Goal: Information Seeking & Learning: Learn about a topic

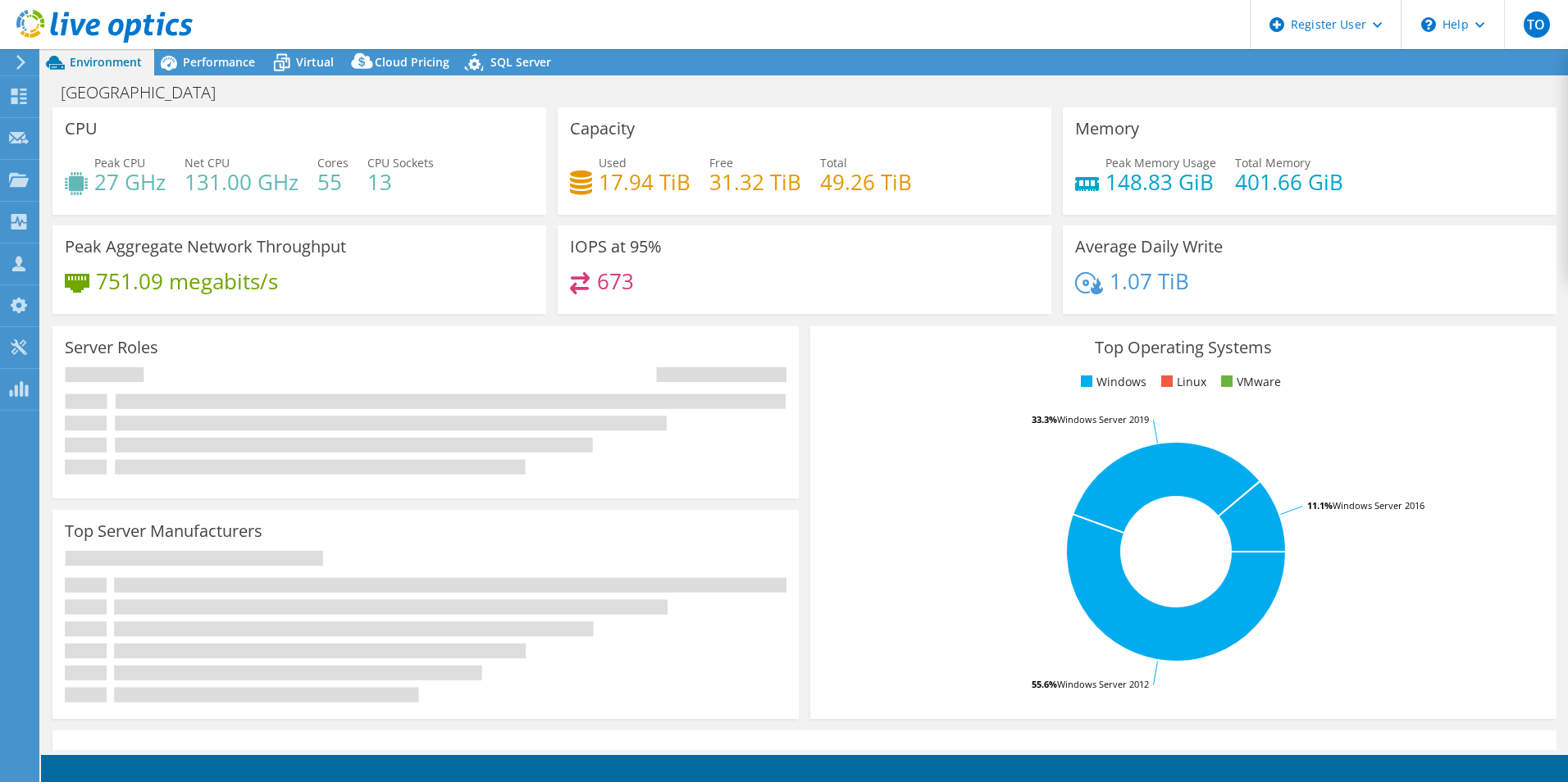
select select "USD"
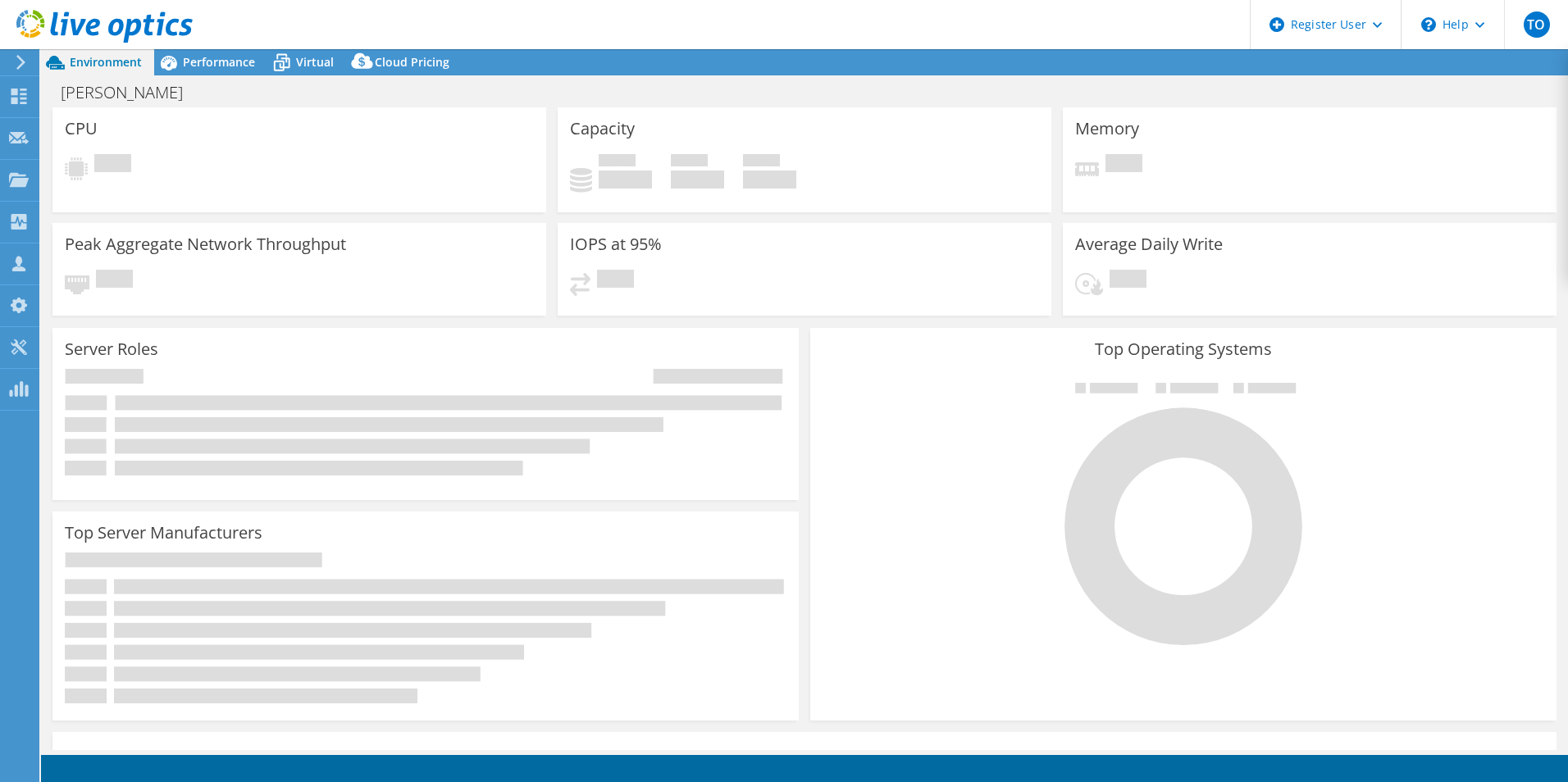
select select "USD"
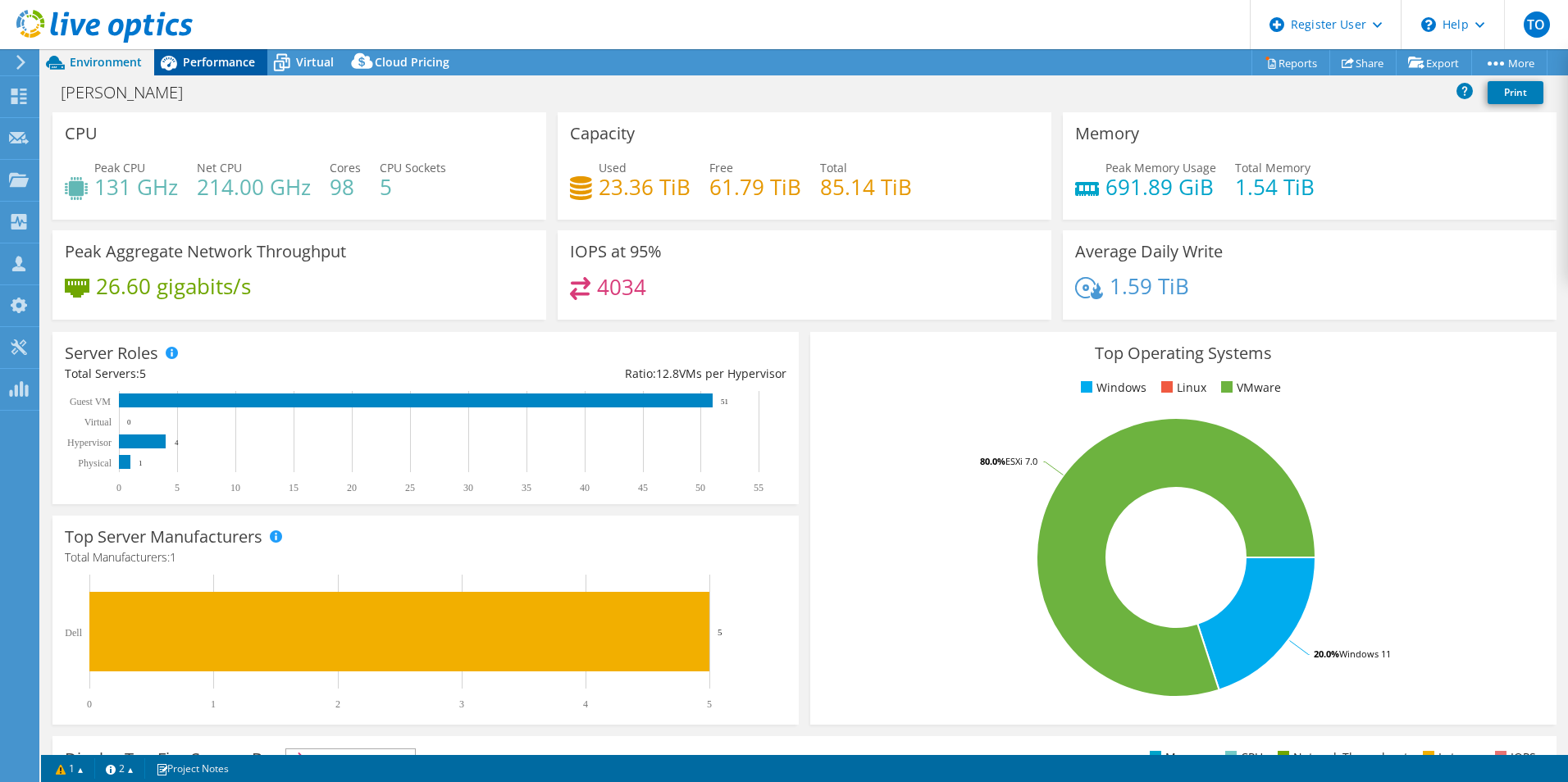
click at [207, 75] on div "Performance" at bounding box center [210, 62] width 113 height 26
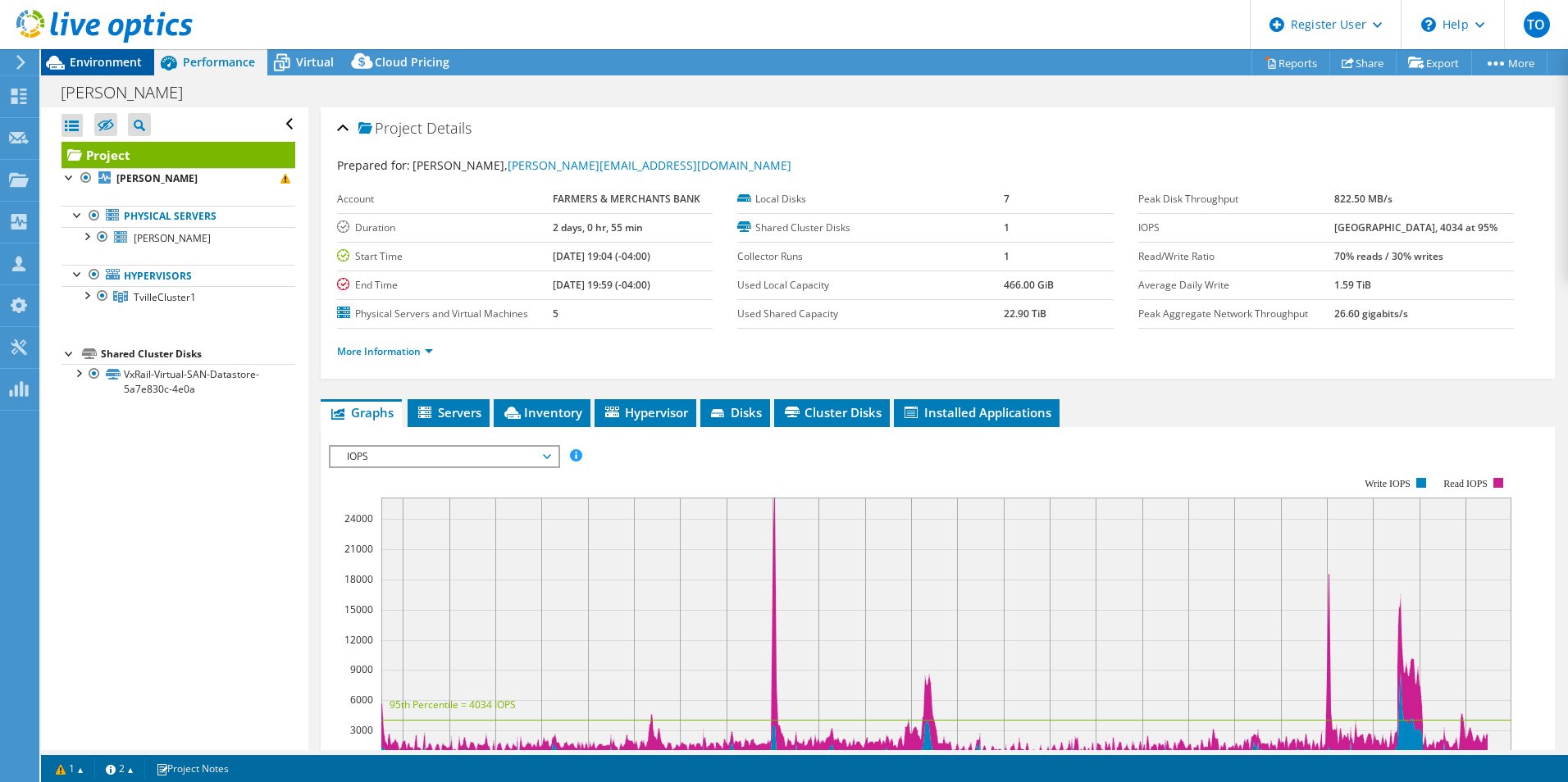
click at [127, 64] on span "Environment" at bounding box center [106, 62] width 72 height 16
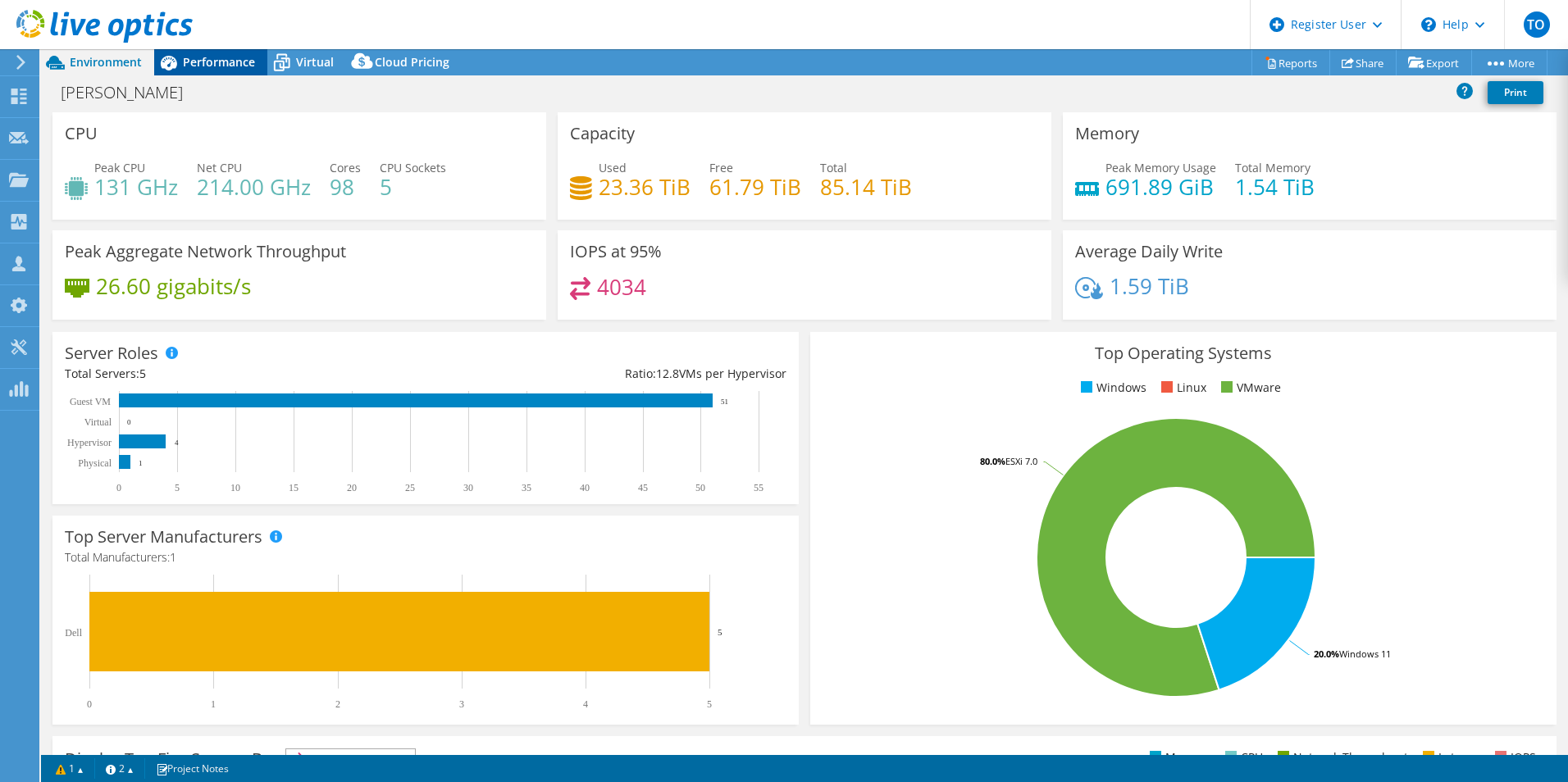
click at [212, 63] on span "Performance" at bounding box center [219, 62] width 72 height 16
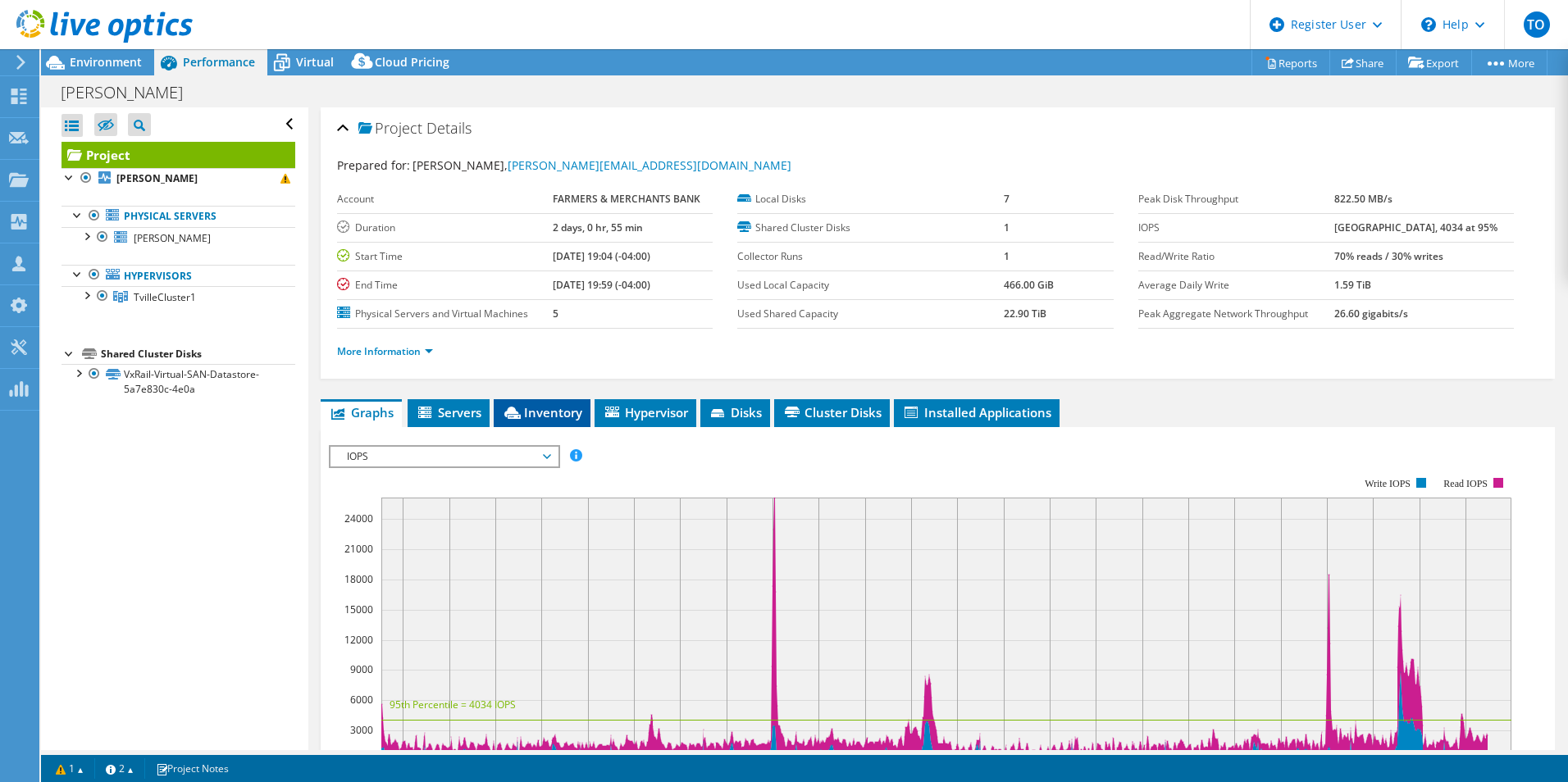
click at [501, 407] on li "Inventory" at bounding box center [542, 412] width 96 height 28
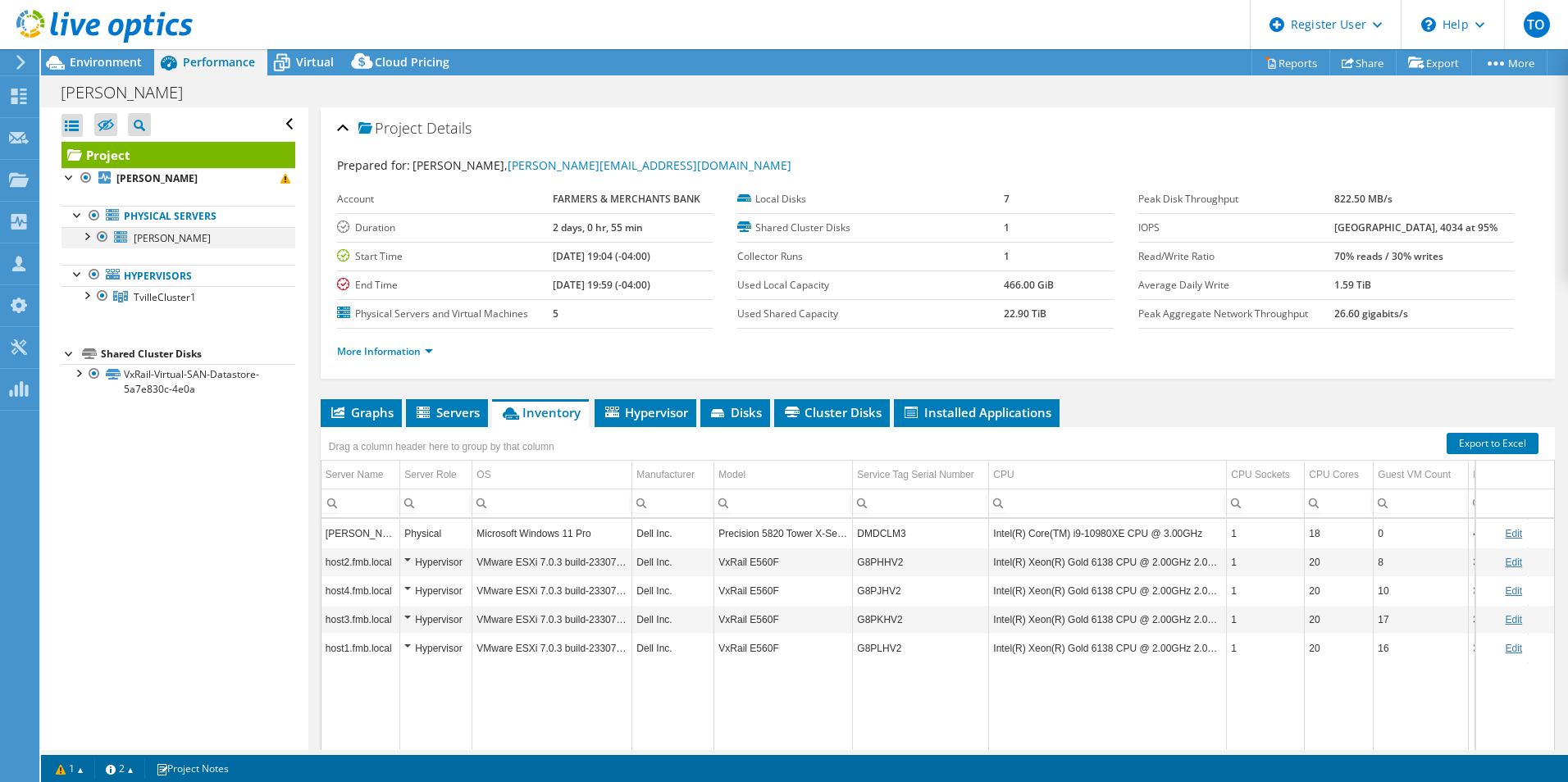
click at [85, 236] on div at bounding box center [86, 236] width 17 height 17
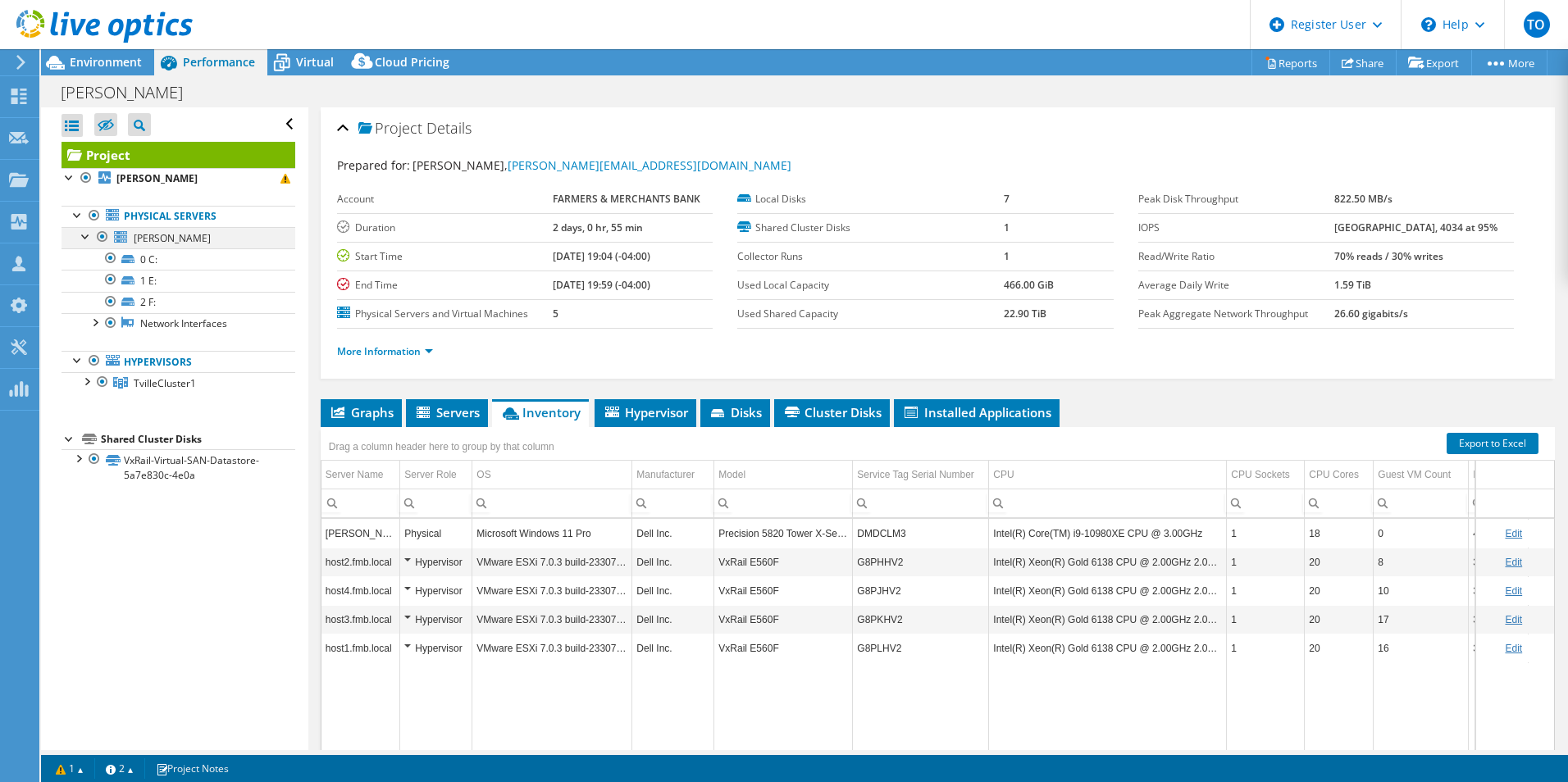
click at [85, 236] on div at bounding box center [86, 236] width 17 height 17
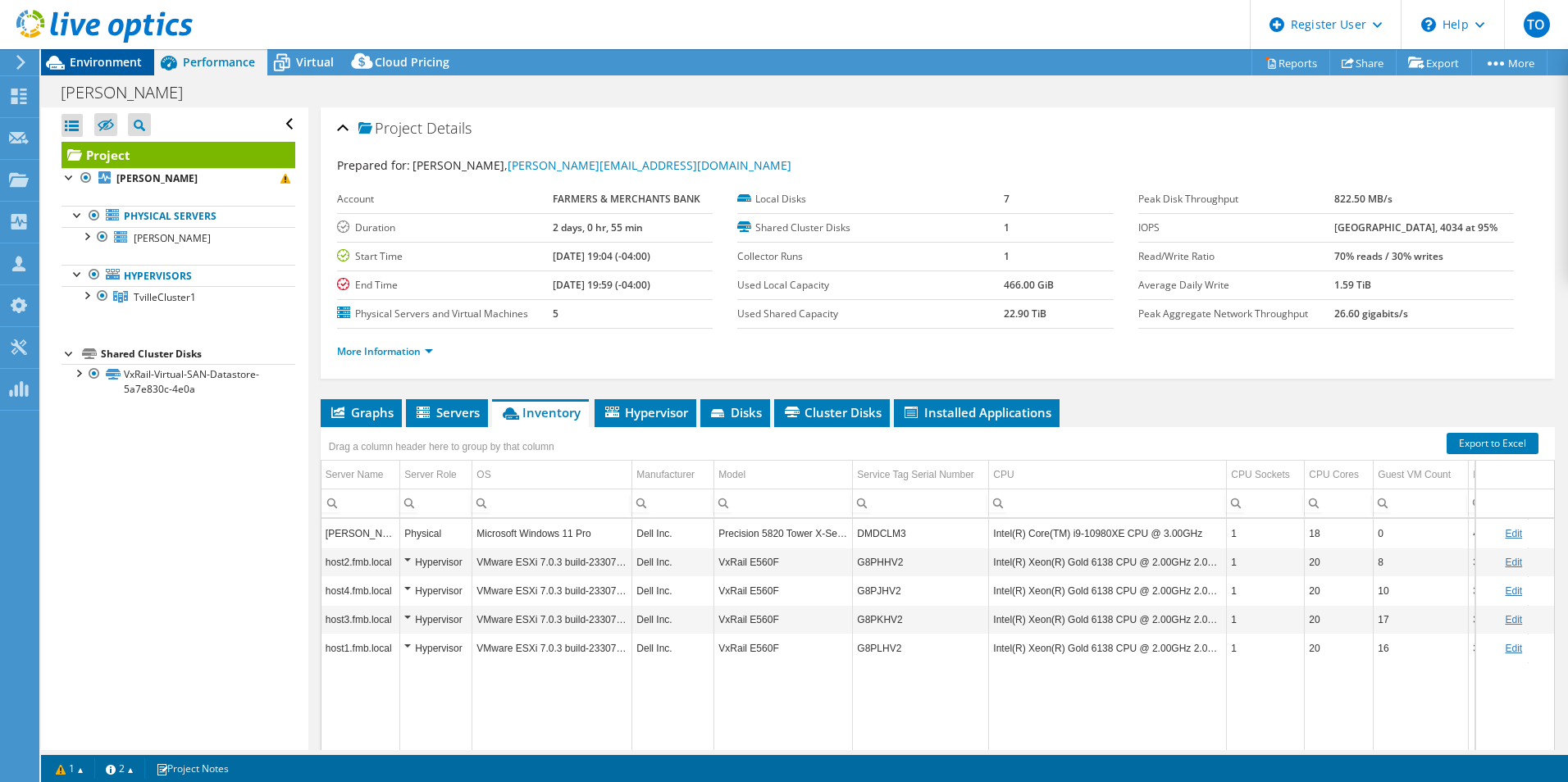
click at [139, 60] on span "Environment" at bounding box center [106, 62] width 72 height 16
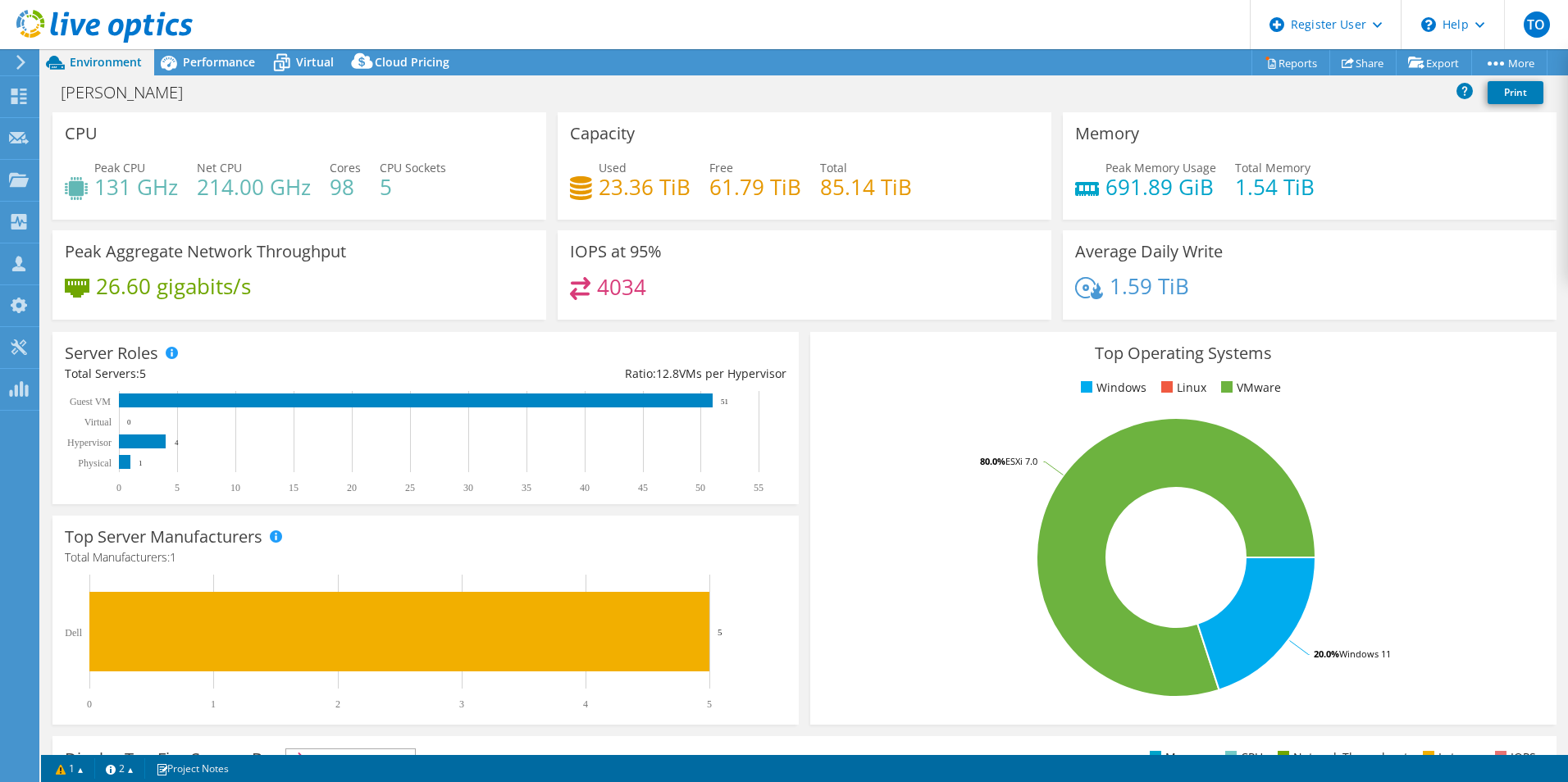
click at [91, 17] on icon at bounding box center [105, 27] width 176 height 34
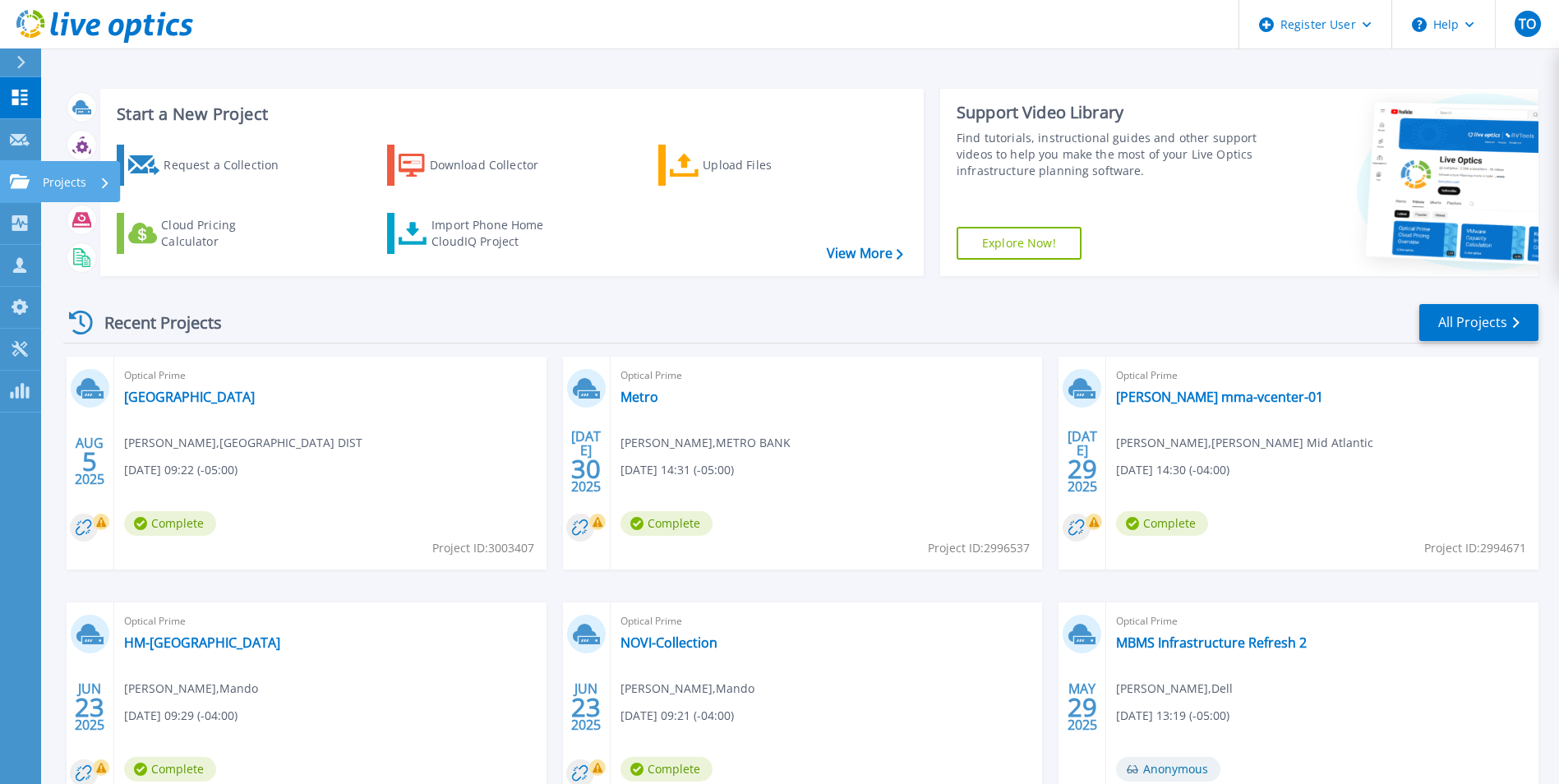
click at [29, 183] on div "Projects" at bounding box center [48, 182] width 76 height 15
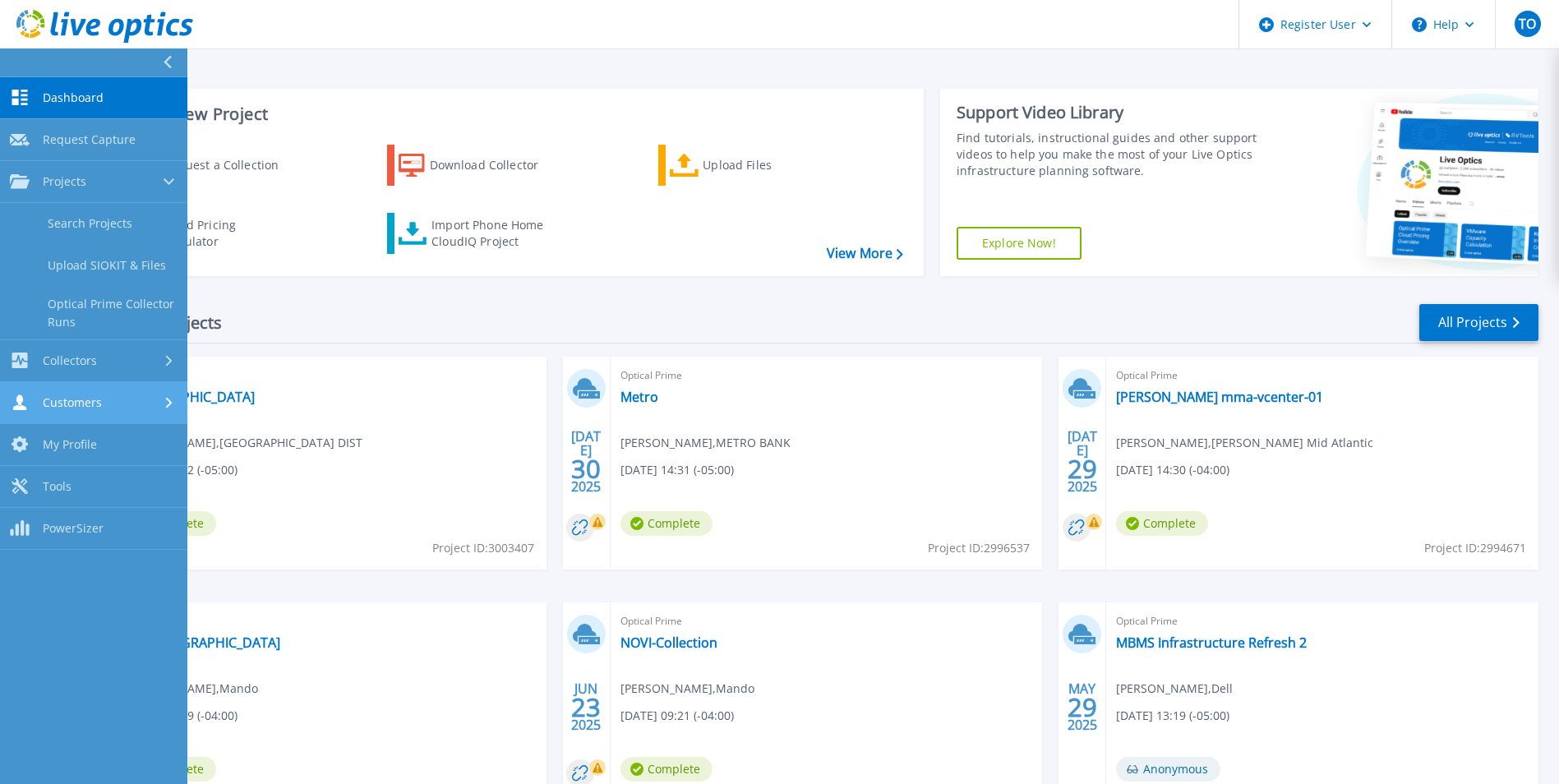
click at [118, 395] on div "Customers" at bounding box center [93, 402] width 167 height 16
